Goal: Contribute content

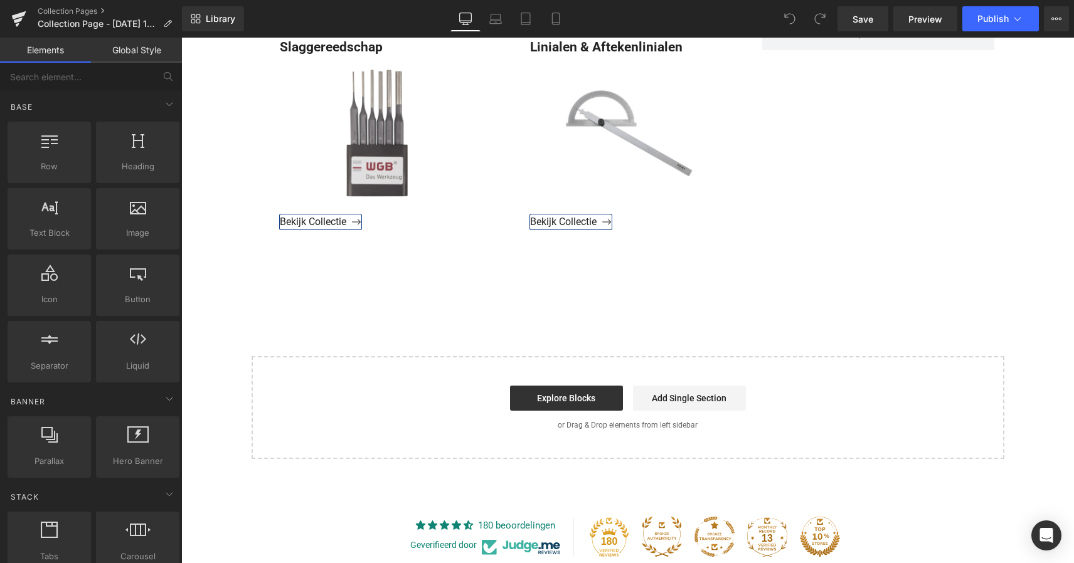
scroll to position [3222, 0]
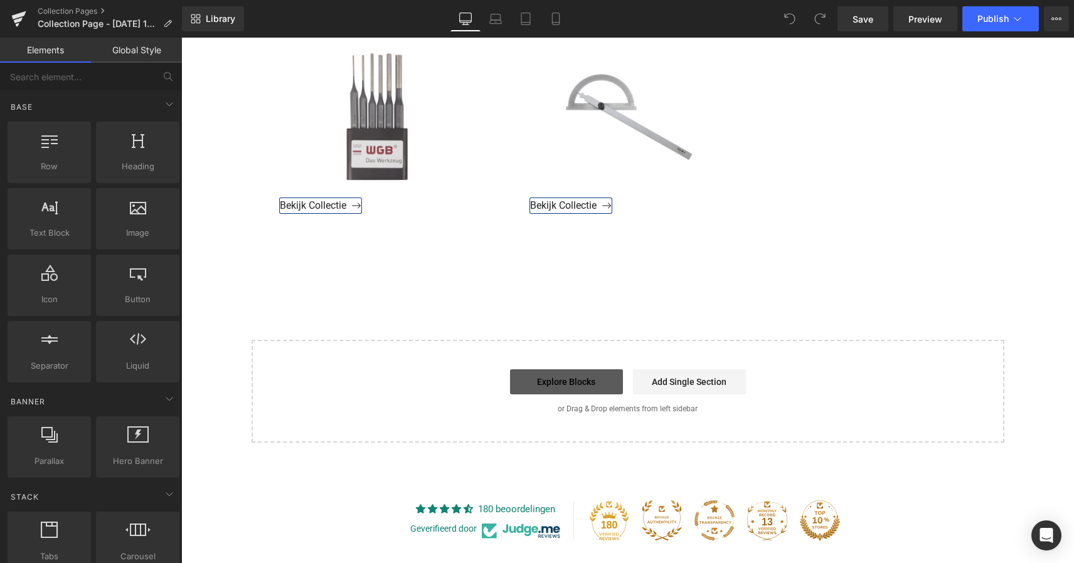
click at [564, 378] on link "Explore Blocks" at bounding box center [566, 382] width 113 height 25
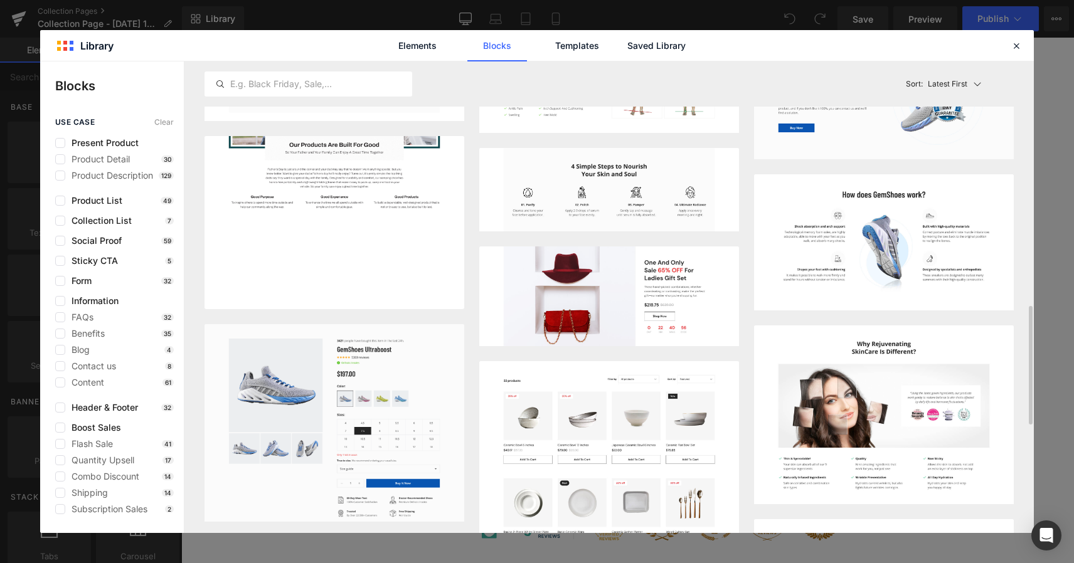
scroll to position [794, 0]
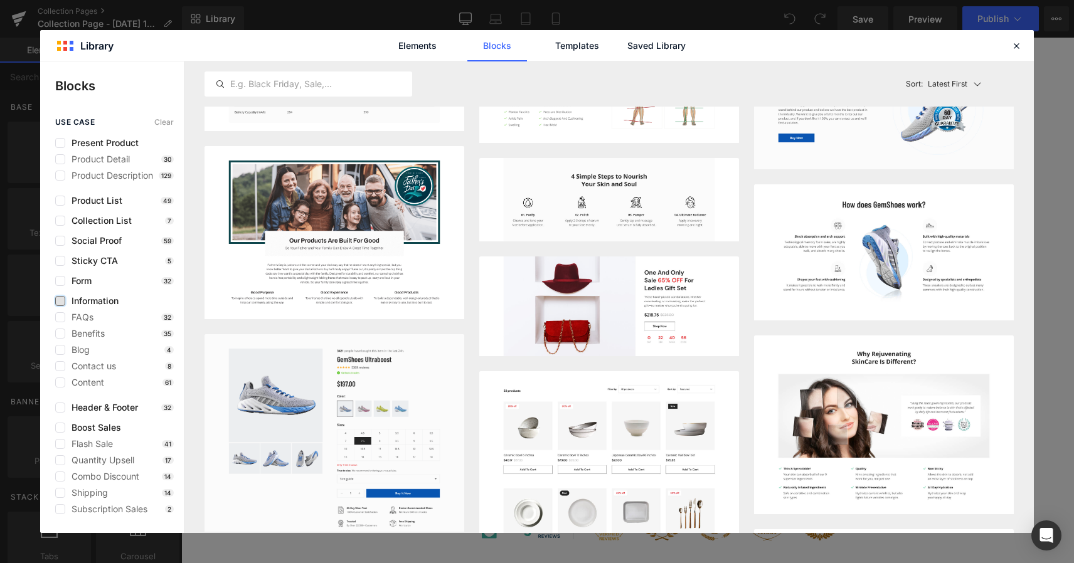
click at [63, 302] on label at bounding box center [60, 301] width 10 height 10
click at [60, 301] on input "checkbox" at bounding box center [60, 301] width 0 height 0
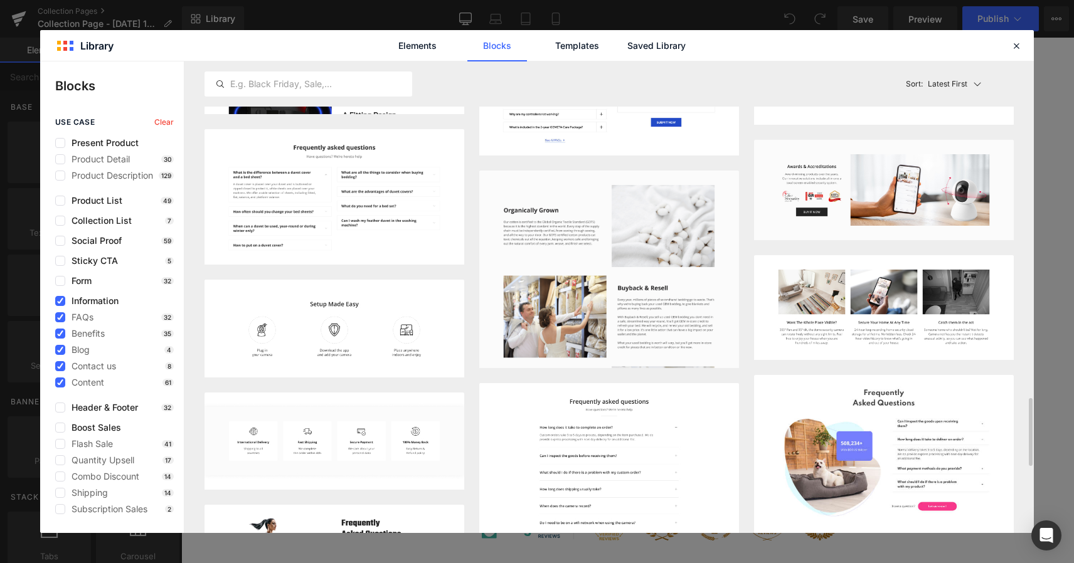
scroll to position [2322, 0]
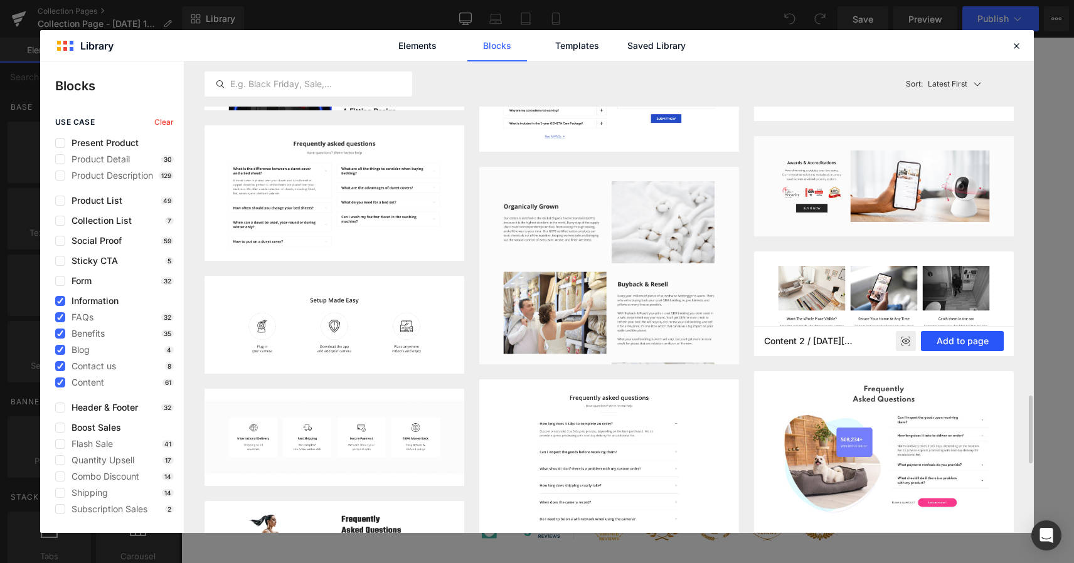
click at [970, 336] on button "Add to page" at bounding box center [962, 341] width 83 height 20
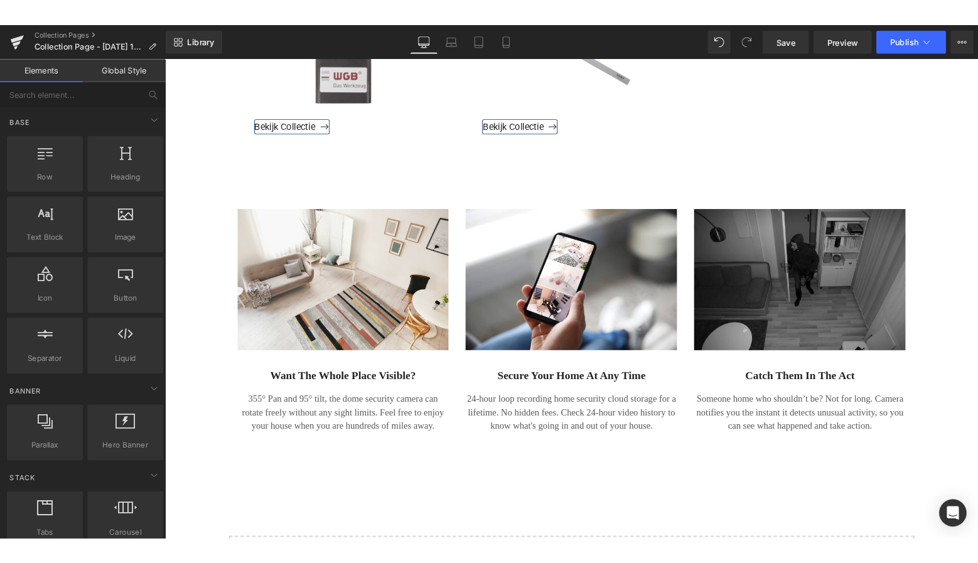
scroll to position [3317, 0]
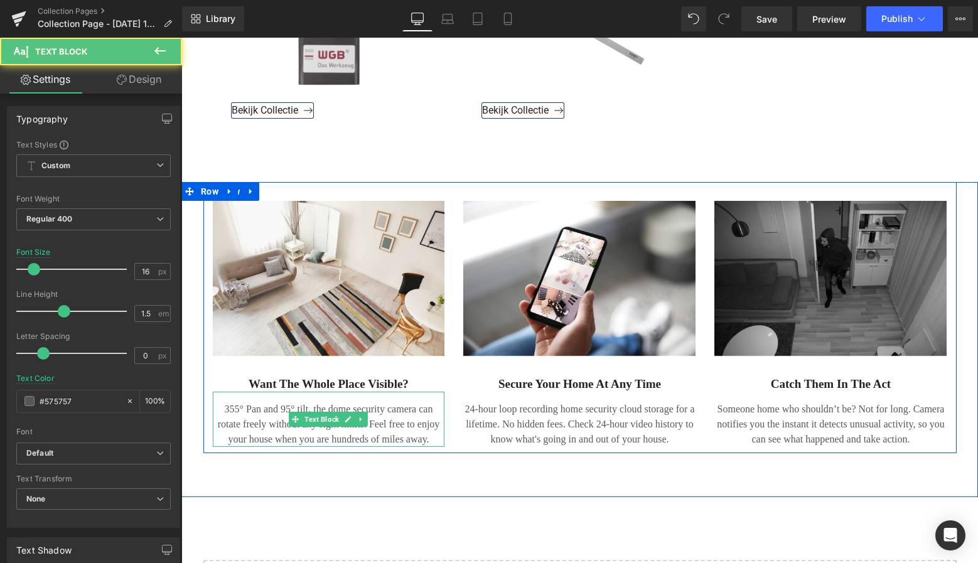
click at [424, 437] on p "355° Pan and 95° tilt, the dome security camera can rotate freely without any s…" at bounding box center [329, 424] width 232 height 45
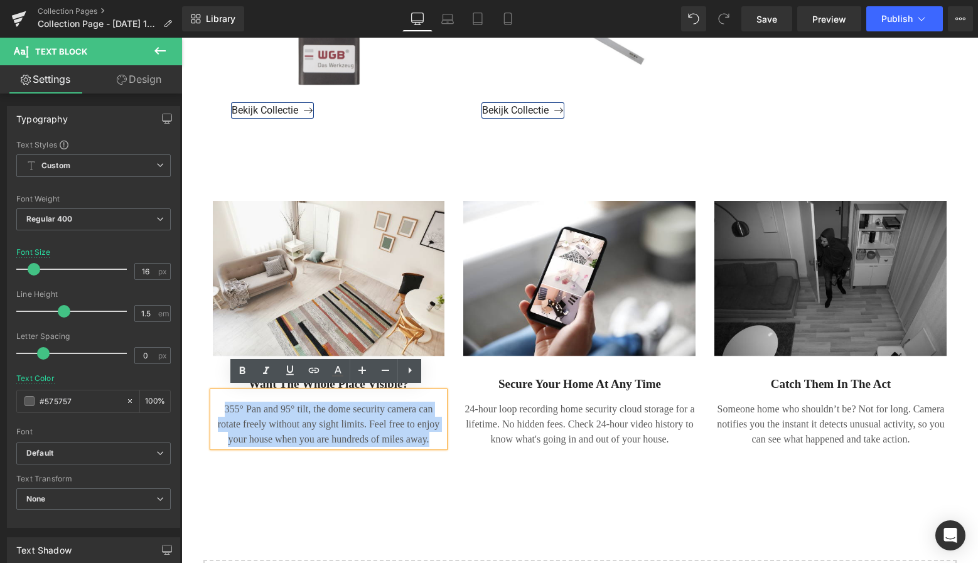
drag, startPoint x: 418, startPoint y: 435, endPoint x: 211, endPoint y: 402, distance: 210.3
click at [213, 402] on p "355° Pan and 95° tilt, the dome security camera can rotate freely without any s…" at bounding box center [329, 424] width 232 height 45
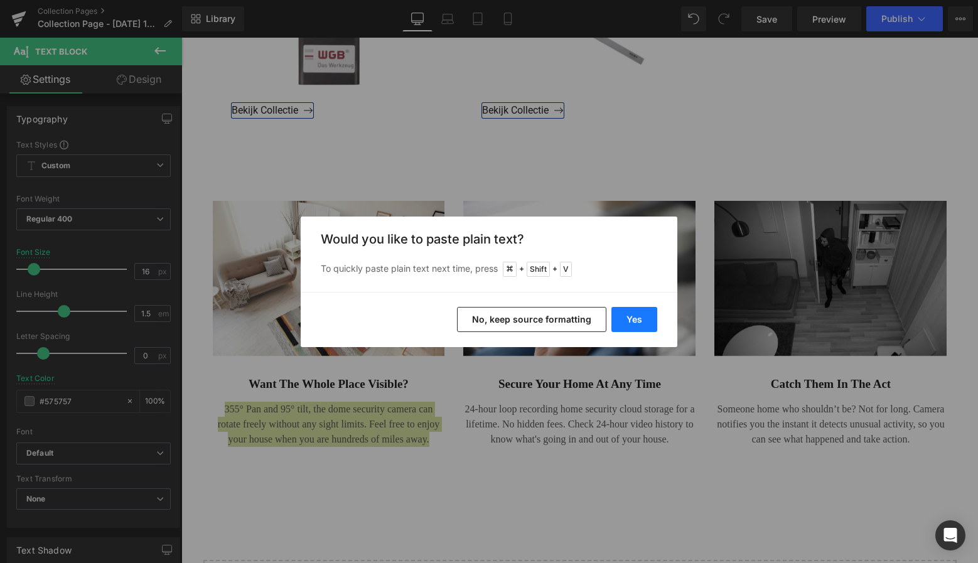
click at [639, 322] on button "Yes" at bounding box center [634, 319] width 46 height 25
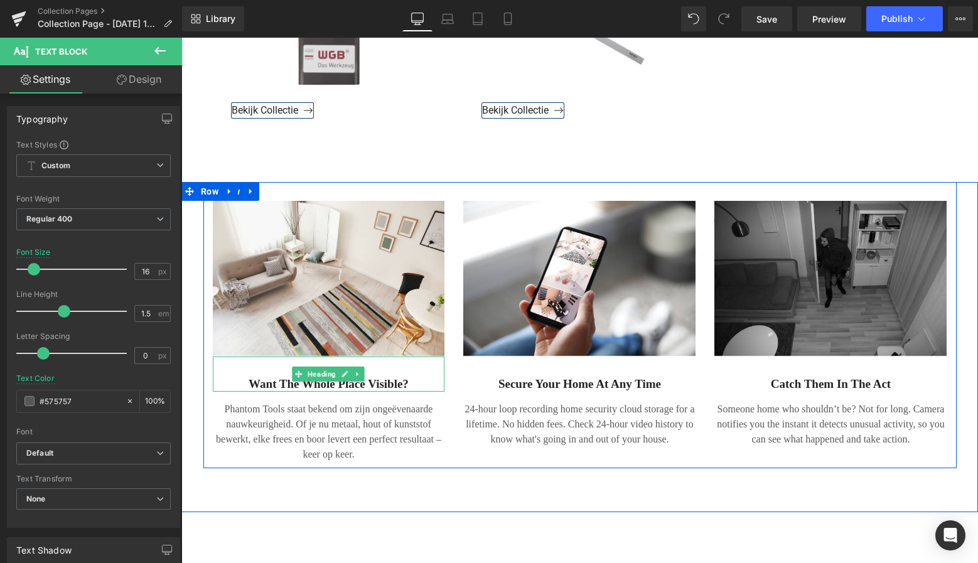
click at [407, 383] on h2 "Want The Whole Place Visible?" at bounding box center [329, 384] width 232 height 16
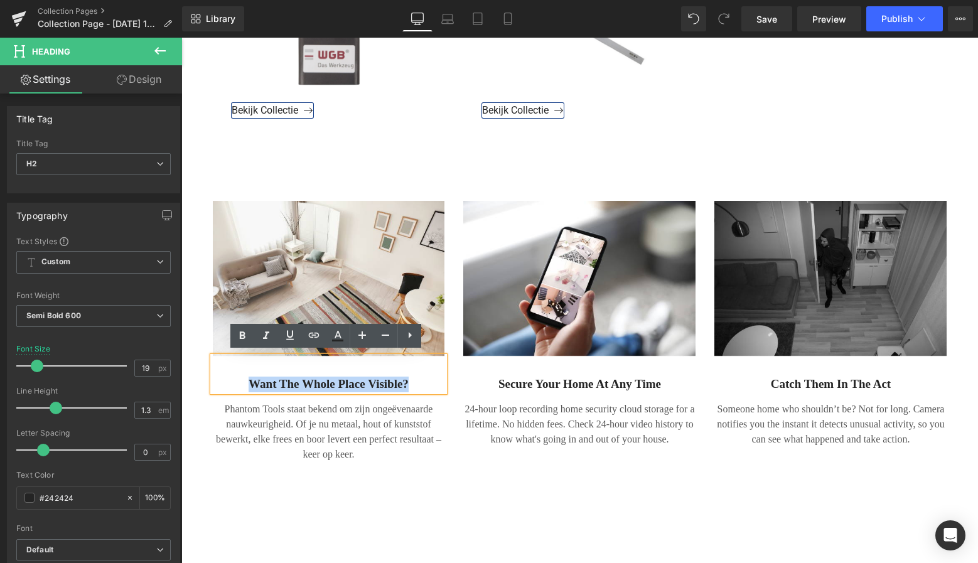
drag, startPoint x: 408, startPoint y: 378, endPoint x: 234, endPoint y: 373, distance: 173.9
click at [234, 376] on h2 "Want The Whole Place Visible?" at bounding box center [329, 384] width 232 height 16
paste div
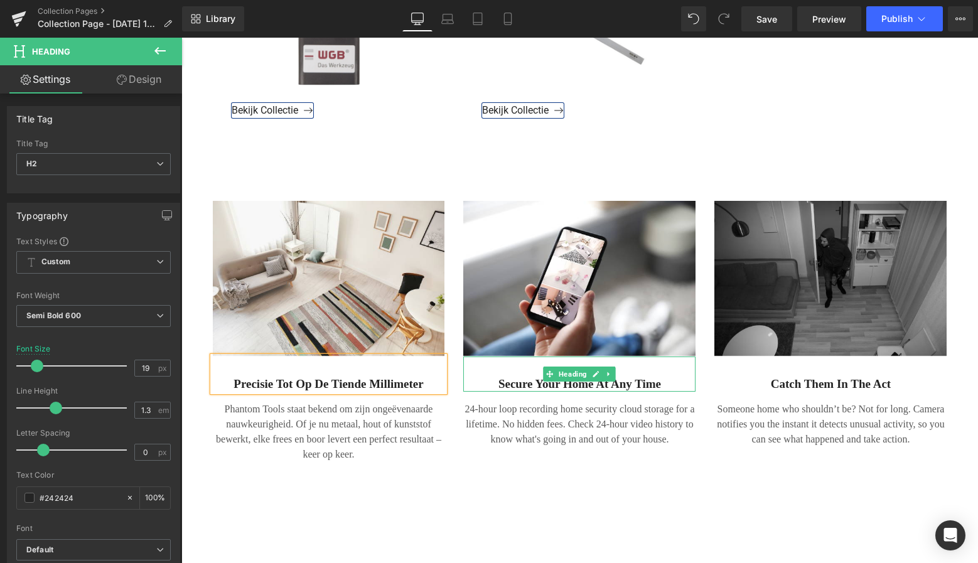
click at [660, 380] on h2 "Secure Your Home At Any Time" at bounding box center [579, 384] width 232 height 16
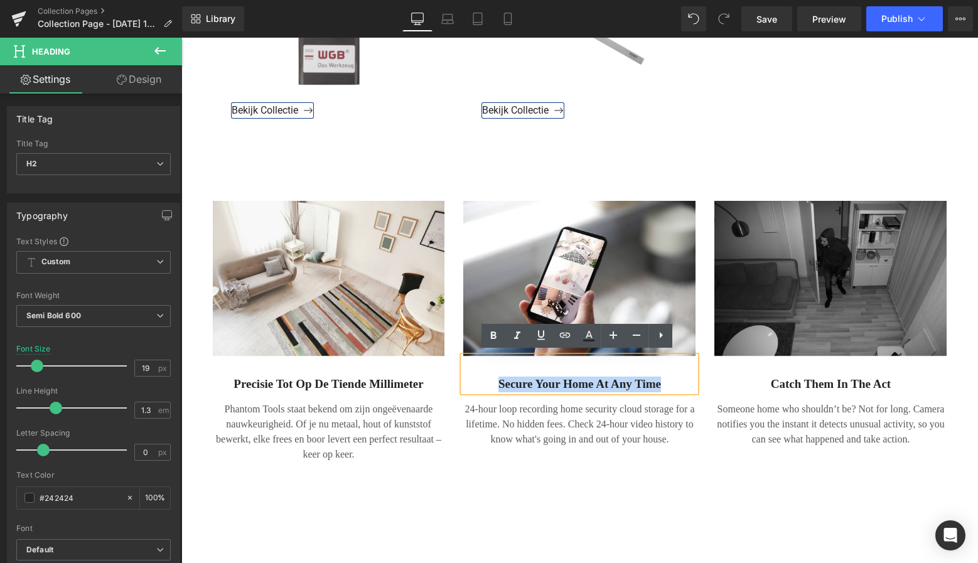
drag, startPoint x: 659, startPoint y: 378, endPoint x: 481, endPoint y: 373, distance: 178.2
click at [481, 376] on h2 "Secure Your Home At Any Time" at bounding box center [579, 384] width 232 height 16
paste div
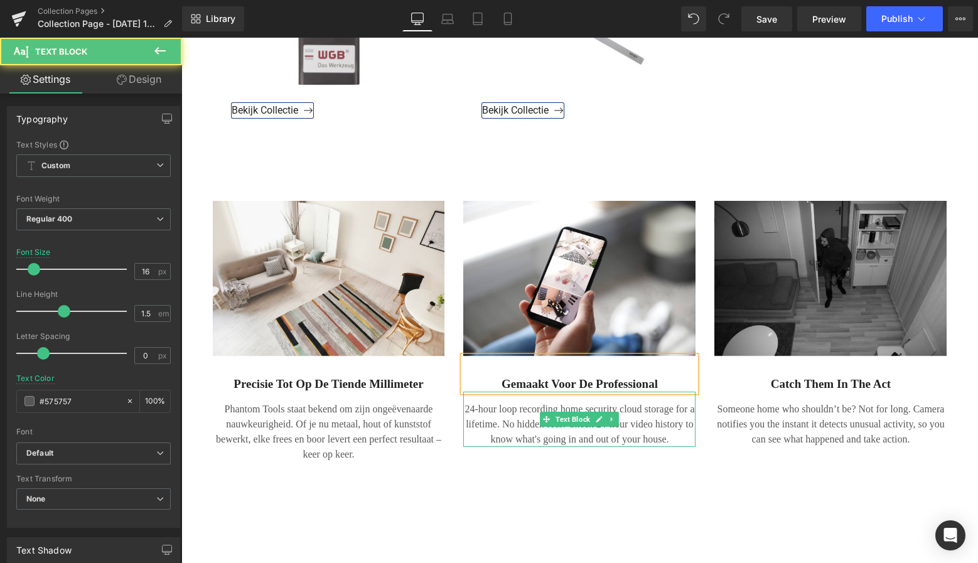
click at [670, 437] on p "24-hour loop recording home security cloud storage for a lifetime. No hidden fe…" at bounding box center [579, 424] width 232 height 45
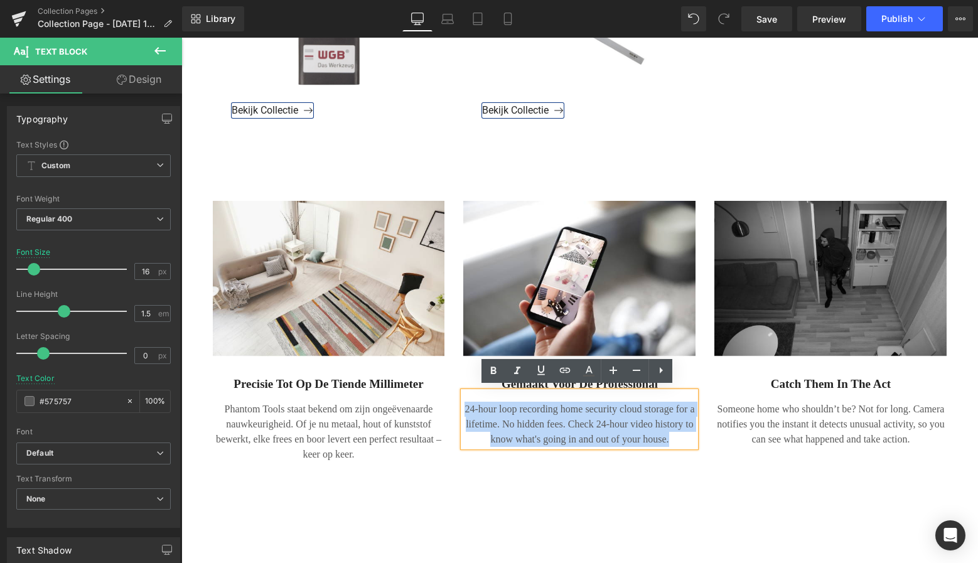
drag, startPoint x: 668, startPoint y: 435, endPoint x: 456, endPoint y: 398, distance: 215.3
click at [455, 397] on div "Image Gemaakt voor de professional Heading 24-hour loop recording home security…" at bounding box center [579, 324] width 251 height 246
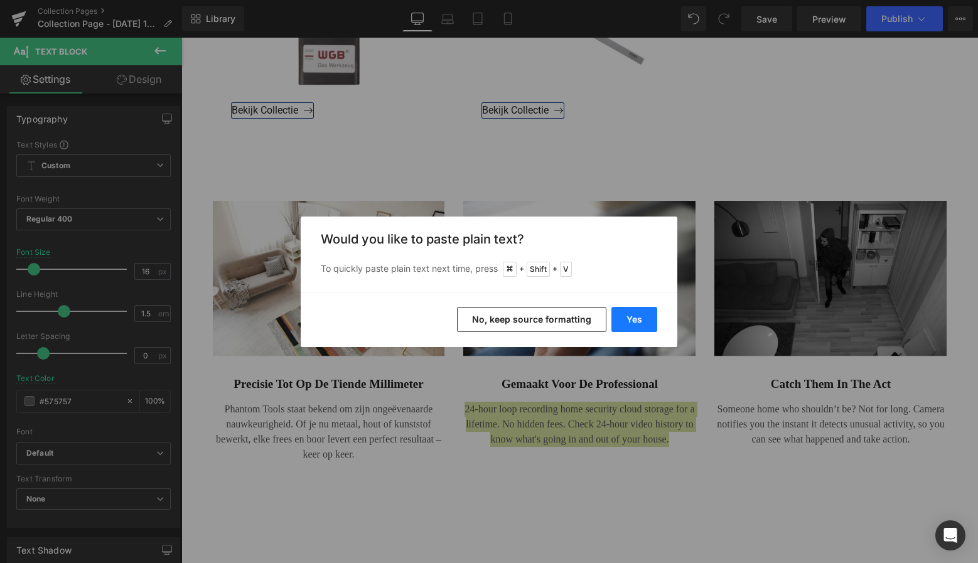
click at [634, 318] on button "Yes" at bounding box center [634, 319] width 46 height 25
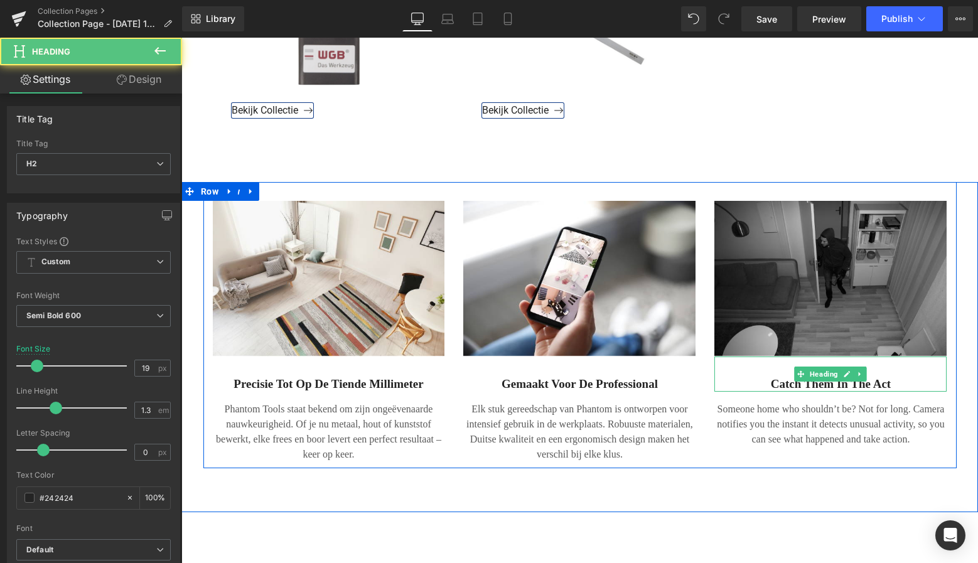
click at [894, 380] on h2 "Catch them in the act" at bounding box center [830, 384] width 232 height 16
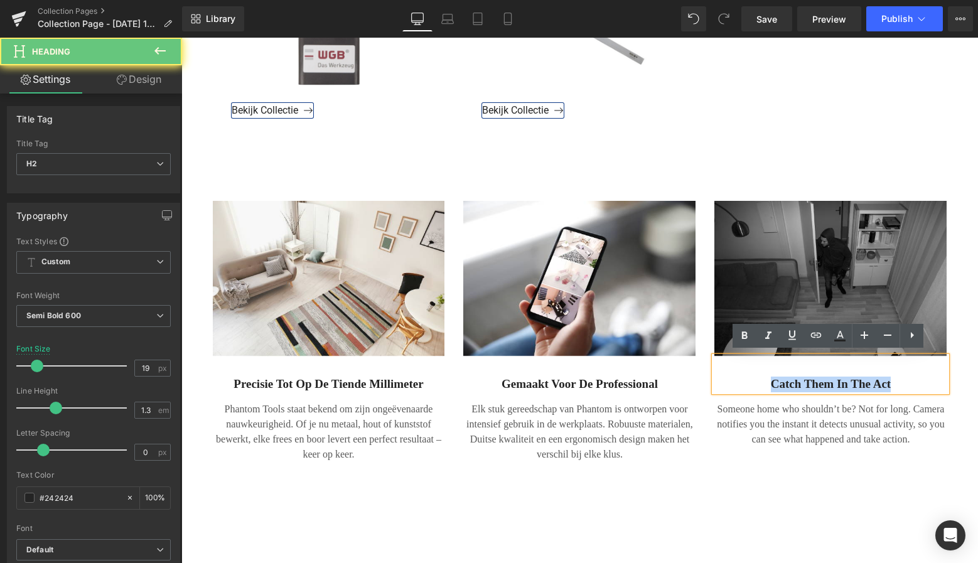
drag, startPoint x: 894, startPoint y: 379, endPoint x: 750, endPoint y: 376, distance: 143.7
click at [754, 376] on h2 "Catch them in the act" at bounding box center [830, 384] width 232 height 16
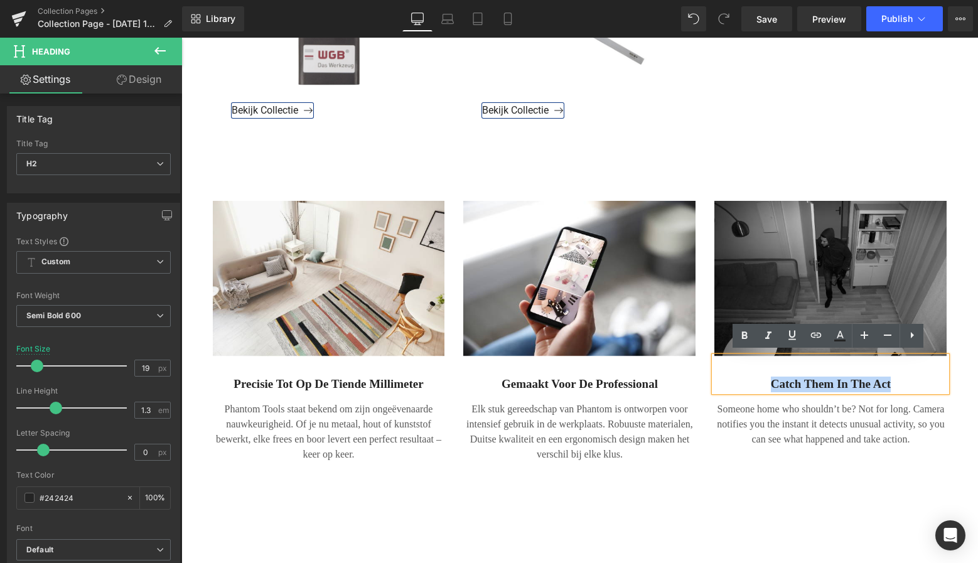
paste div
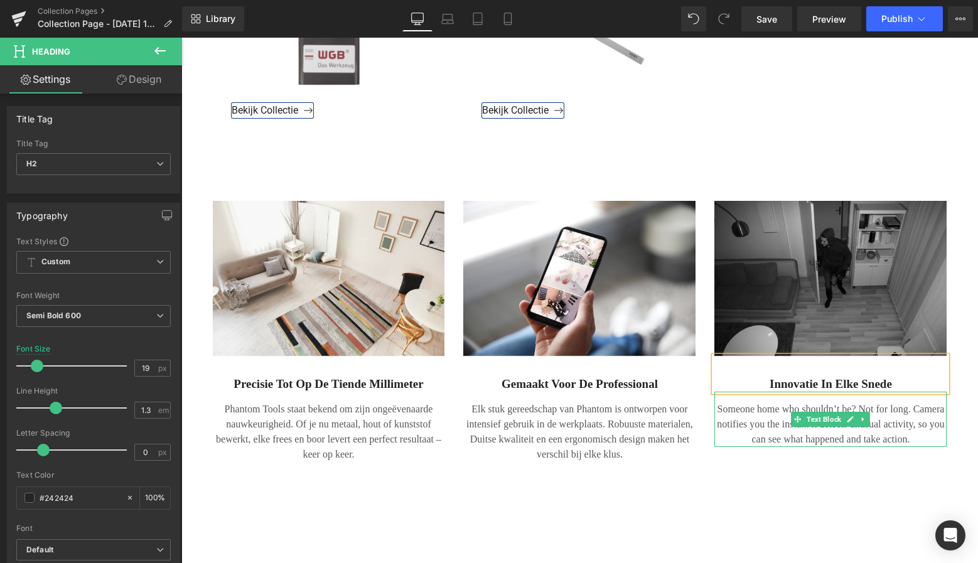
click at [919, 436] on p "Someone home who shouldn’t be? Not for long. Camera notifies you the instant it…" at bounding box center [830, 424] width 232 height 45
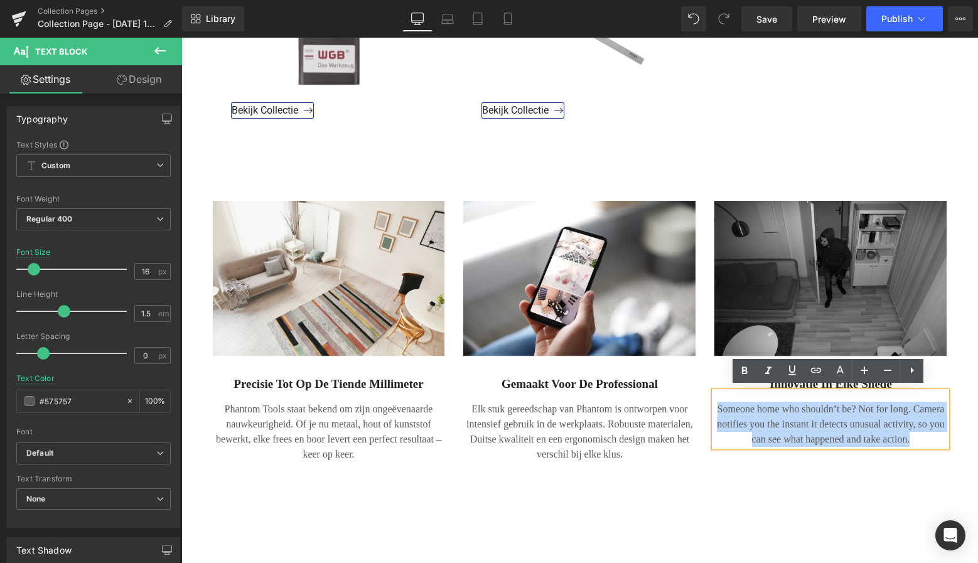
drag, startPoint x: 915, startPoint y: 435, endPoint x: 708, endPoint y: 398, distance: 210.4
click at [714, 398] on div "Someone home who shouldn’t be? Not for long. Camera notifies you the instant it…" at bounding box center [830, 419] width 232 height 55
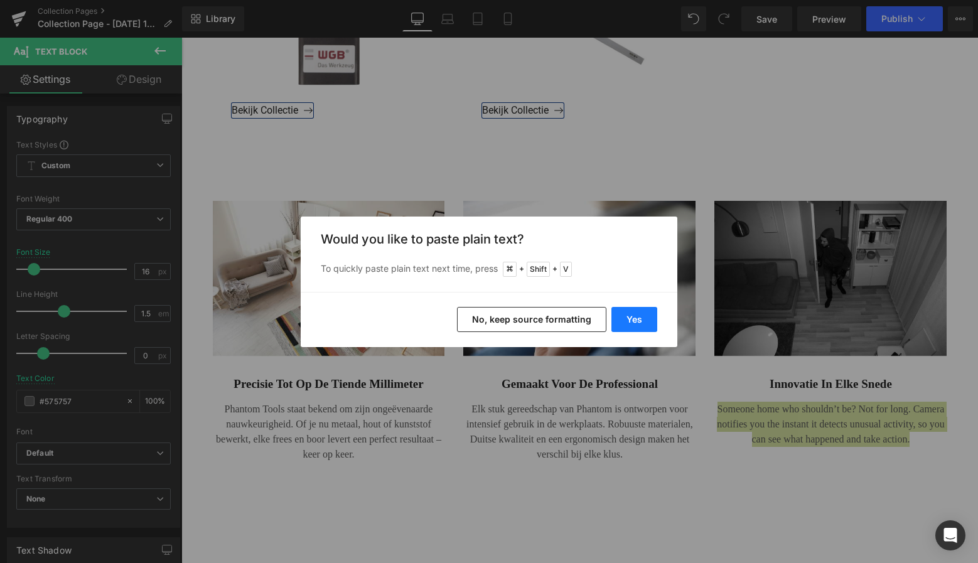
click at [642, 317] on button "Yes" at bounding box center [634, 319] width 46 height 25
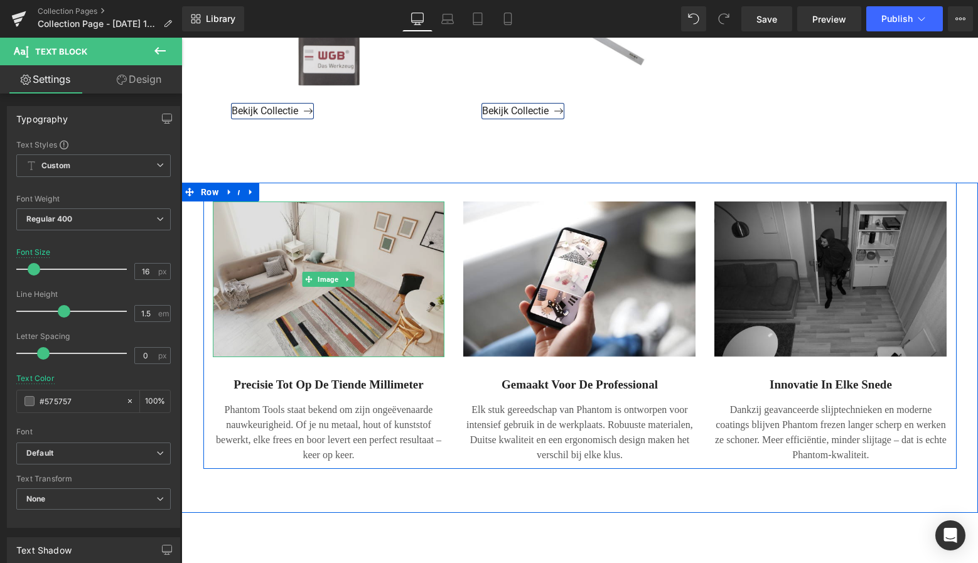
click at [352, 257] on img at bounding box center [329, 278] width 232 height 155
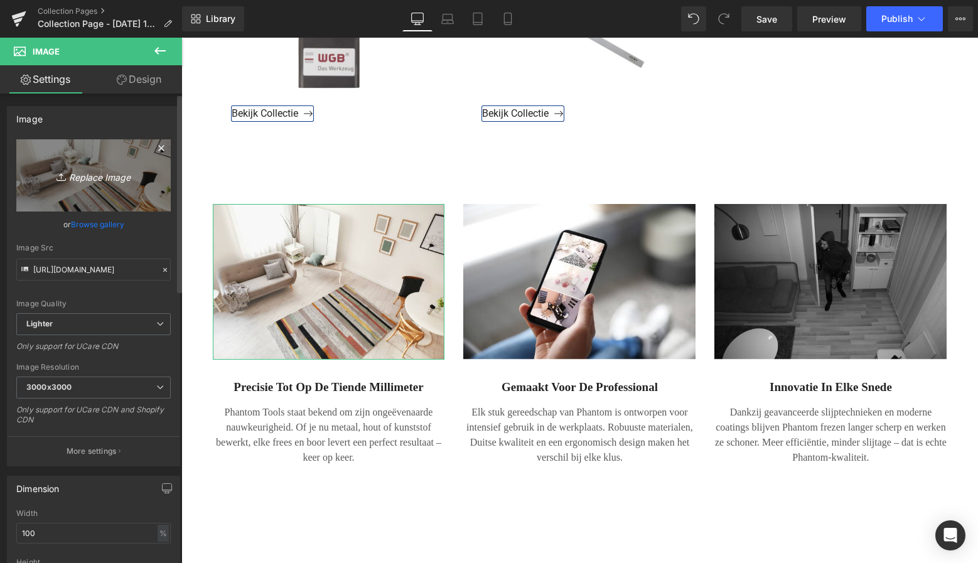
click at [102, 178] on icon "Replace Image" at bounding box center [93, 176] width 100 height 16
type input "C:\fakepath\Groen Modern Doe-het-zelf Instagram Stories (800 x 800 px)-7.png"
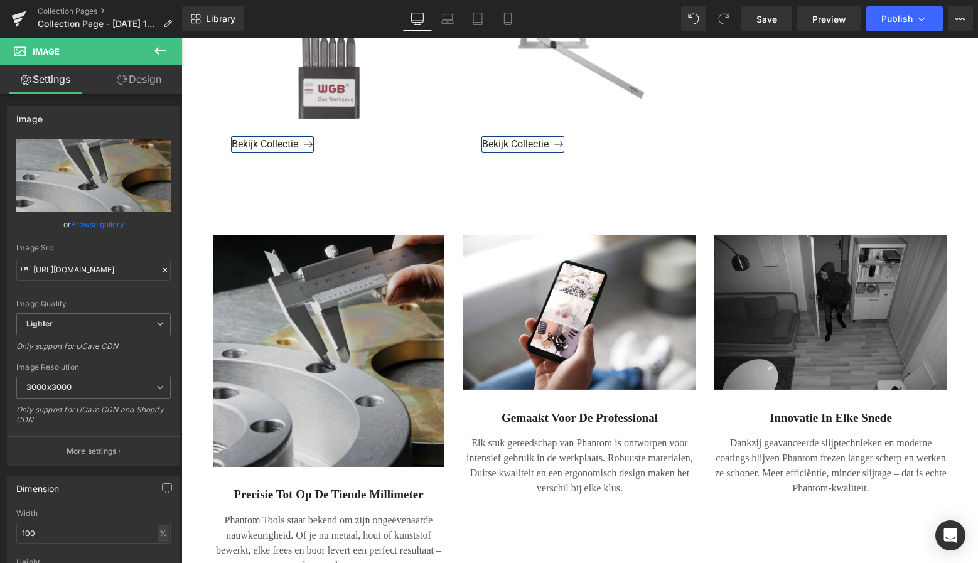
scroll to position [3275, 0]
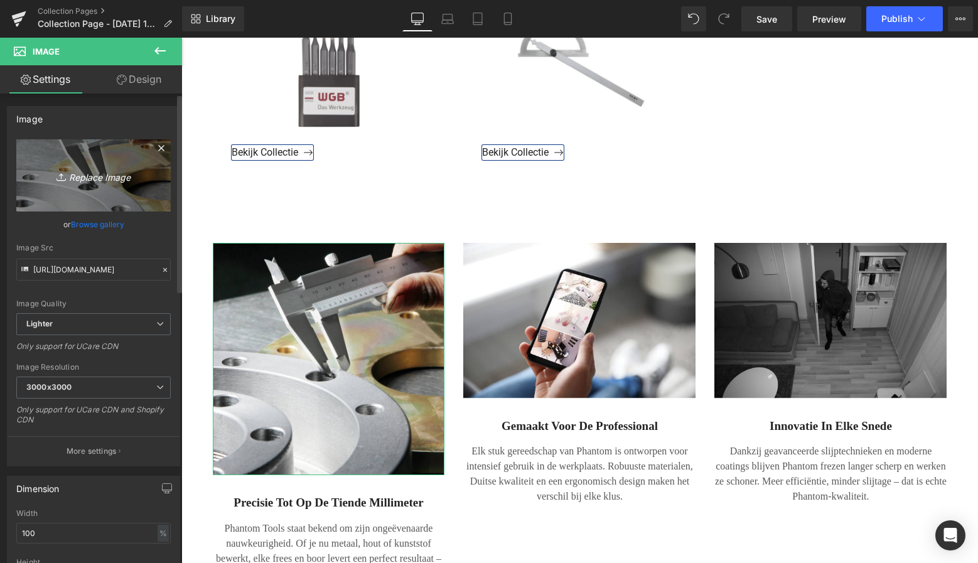
click at [96, 176] on icon "Replace Image" at bounding box center [93, 176] width 100 height 16
type input "C:\fakepath\FAMAG (180 x 60 px).png"
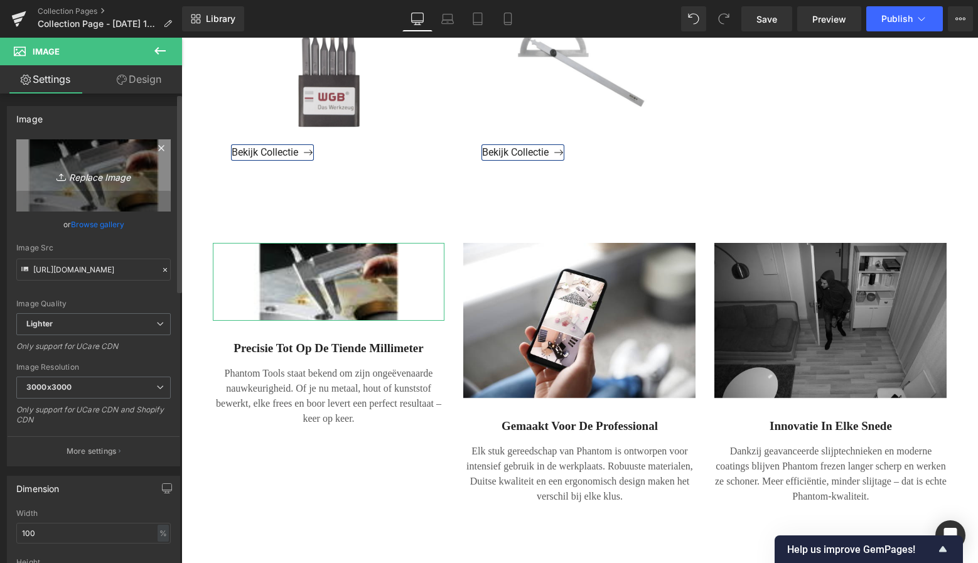
click at [97, 172] on icon "Replace Image" at bounding box center [93, 176] width 100 height 16
type input "C:\fakepath\FAMAG.png"
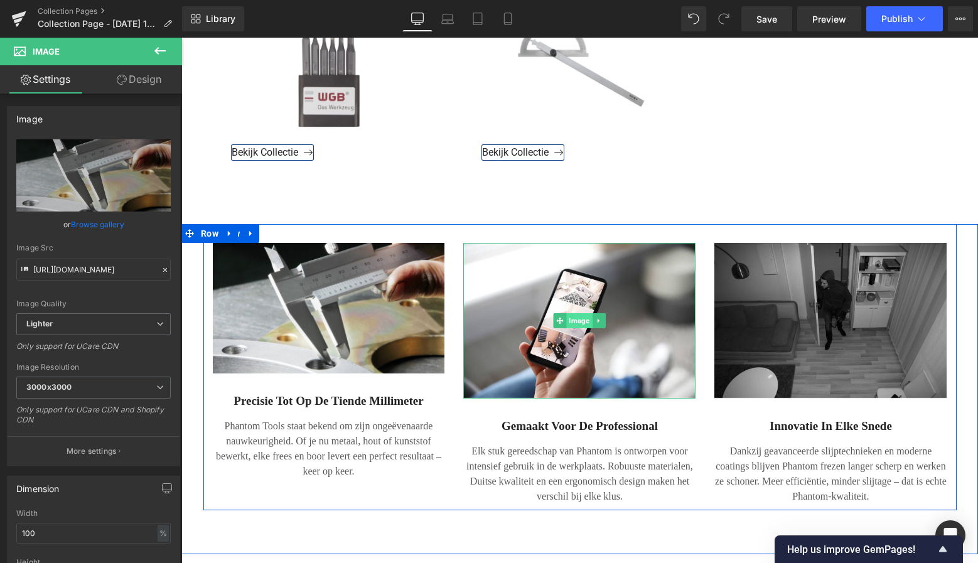
click at [581, 313] on span "Image" at bounding box center [580, 320] width 26 height 15
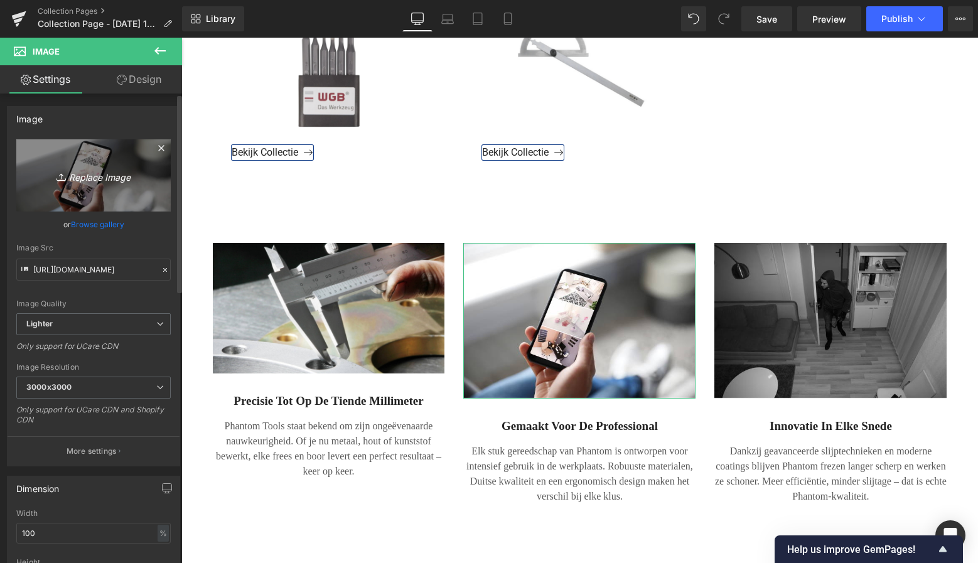
click at [93, 179] on icon "Replace Image" at bounding box center [93, 176] width 100 height 16
type input "C:\fakepath\FAMAG.png"
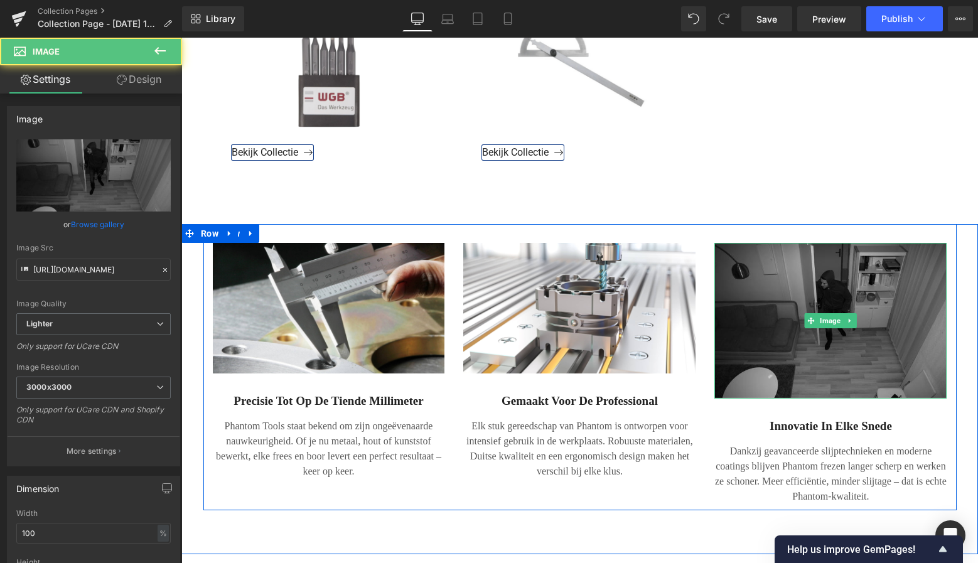
click at [838, 289] on img at bounding box center [830, 320] width 232 height 155
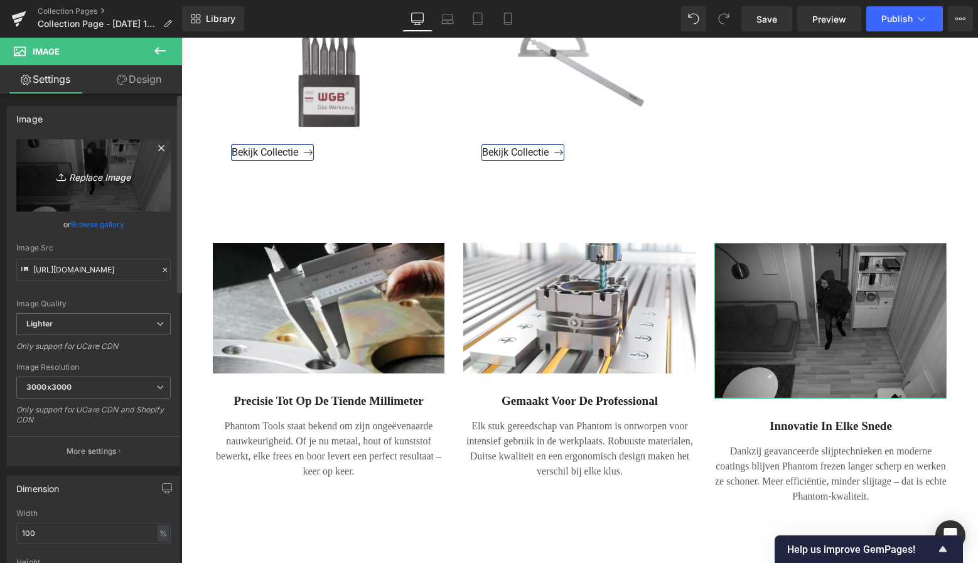
click at [110, 181] on icon "Replace Image" at bounding box center [93, 176] width 100 height 16
type input "C:\fakepath\FAMAG.png"
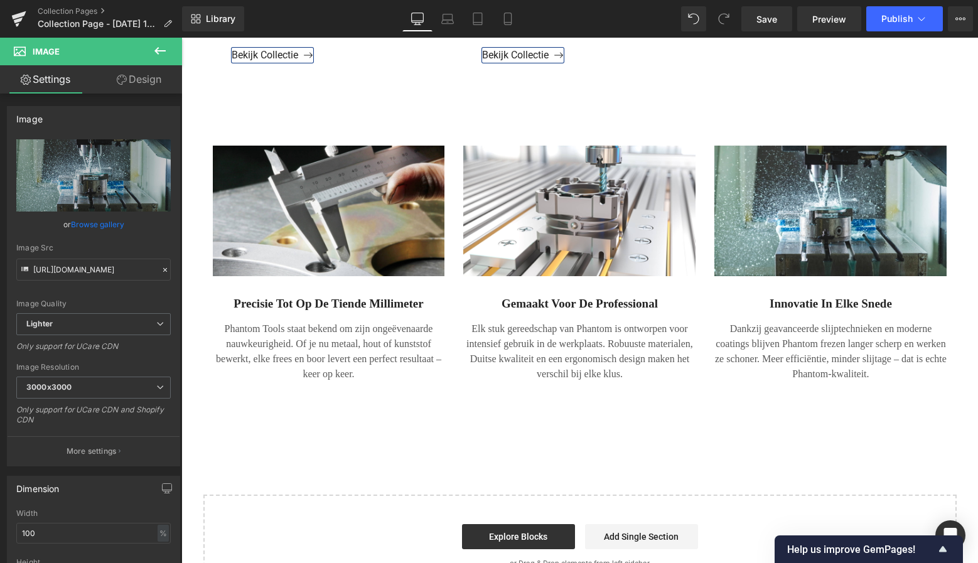
scroll to position [3368, 0]
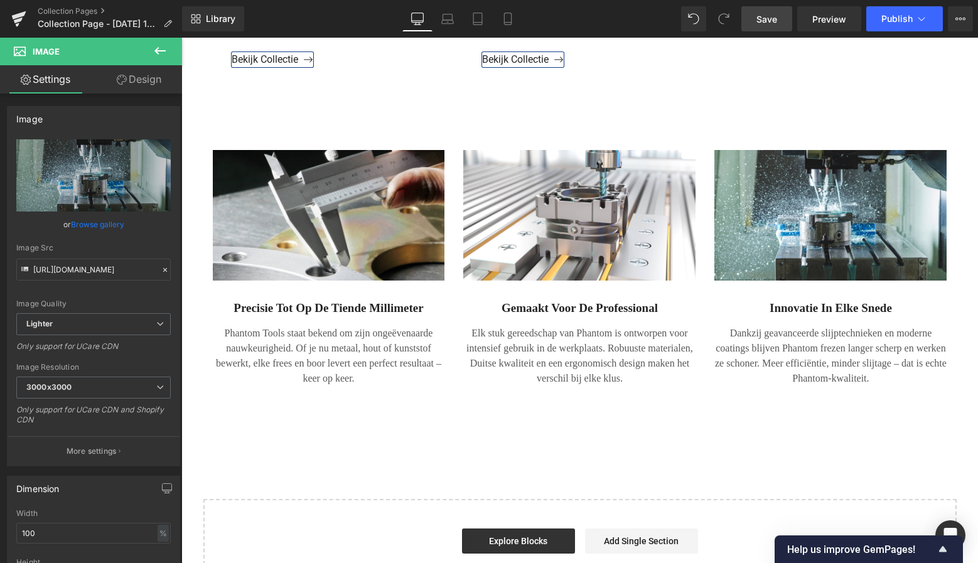
click at [762, 16] on span "Save" at bounding box center [766, 19] width 21 height 13
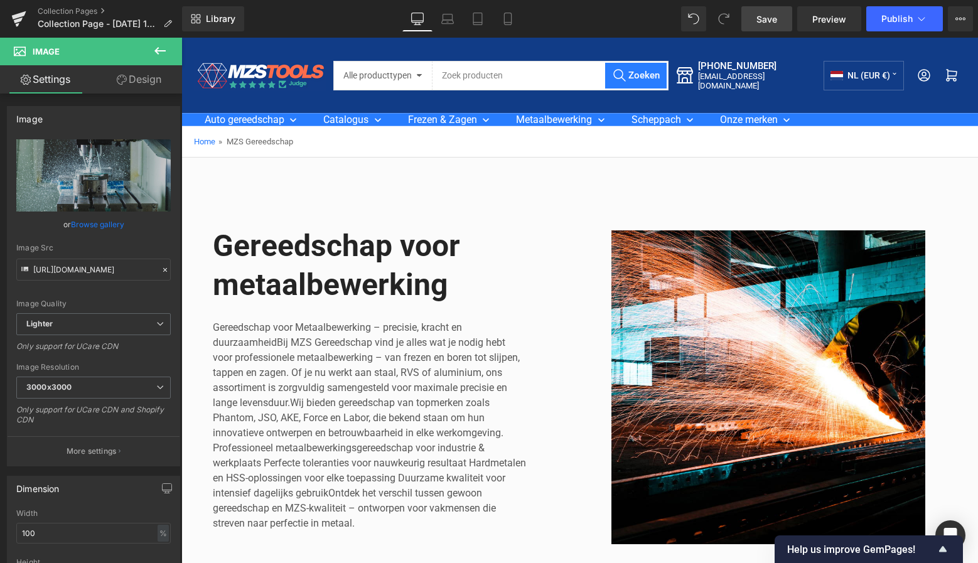
scroll to position [0, 0]
click at [891, 23] on span "Publish" at bounding box center [896, 19] width 31 height 10
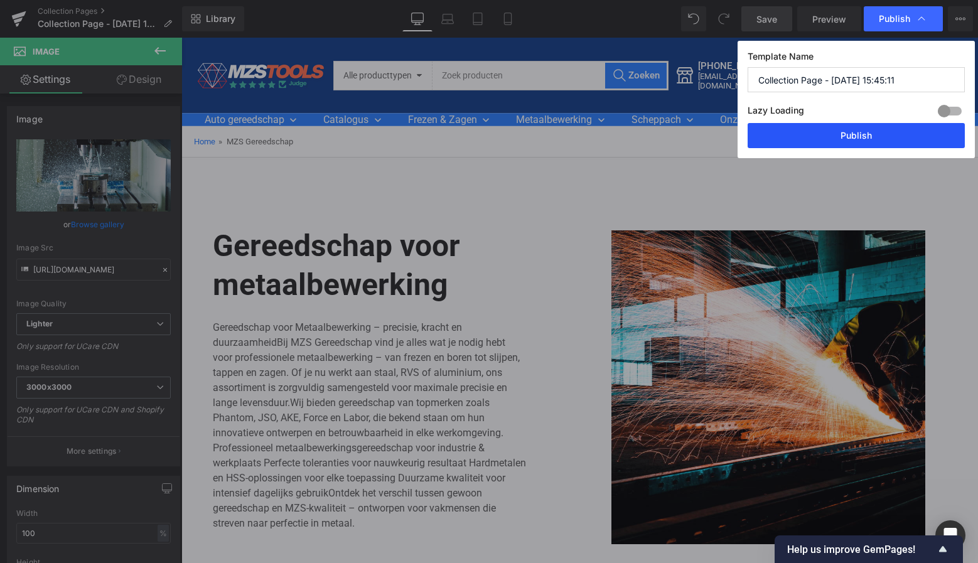
click at [861, 136] on button "Publish" at bounding box center [855, 135] width 217 height 25
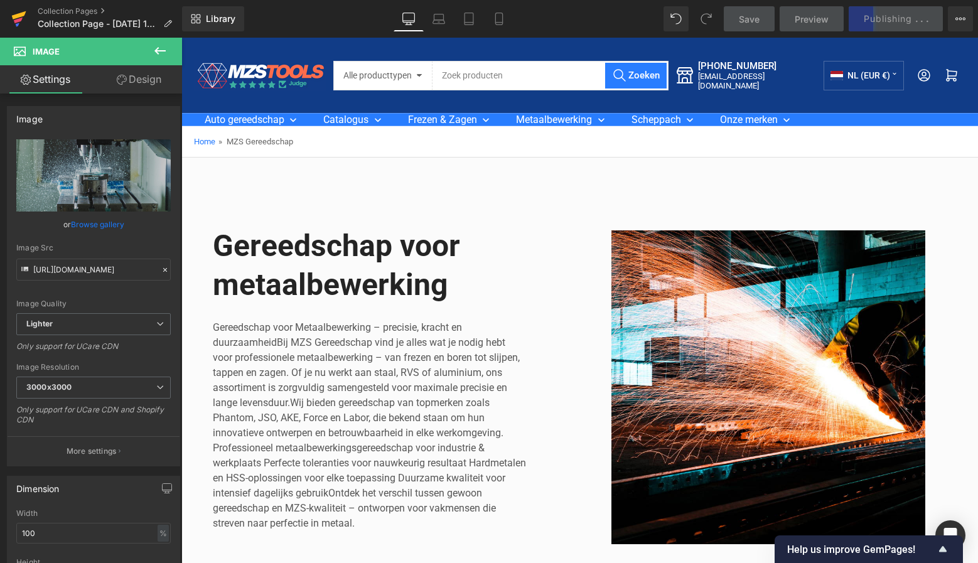
click at [21, 21] on icon at bounding box center [18, 21] width 9 height 6
